Goal: Task Accomplishment & Management: Manage account settings

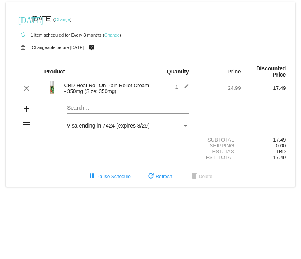
click at [111, 34] on link "Change" at bounding box center [111, 35] width 15 height 5
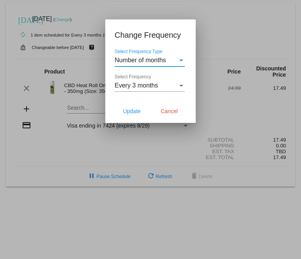
click at [179, 58] on div "Select Frequency" at bounding box center [181, 85] width 7 height 7
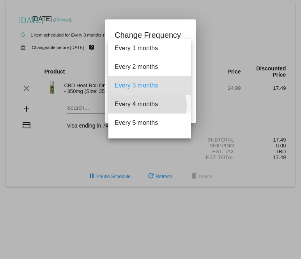
click at [141, 58] on span "Every 4 months" at bounding box center [149, 104] width 70 height 19
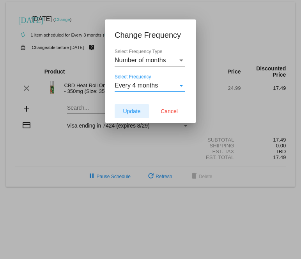
click at [132, 58] on span "Update" at bounding box center [132, 111] width 18 height 6
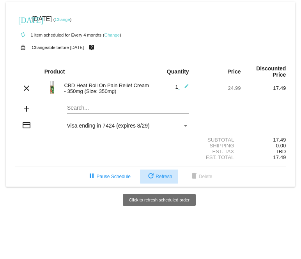
click at [157, 58] on span "refresh Refresh" at bounding box center [159, 176] width 26 height 5
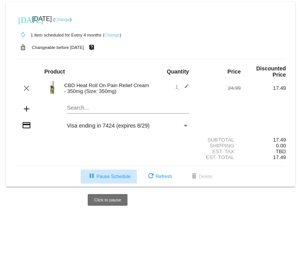
click at [102, 58] on span "pause Pause Schedule" at bounding box center [108, 176] width 43 height 5
